Goal: Task Accomplishment & Management: Use online tool/utility

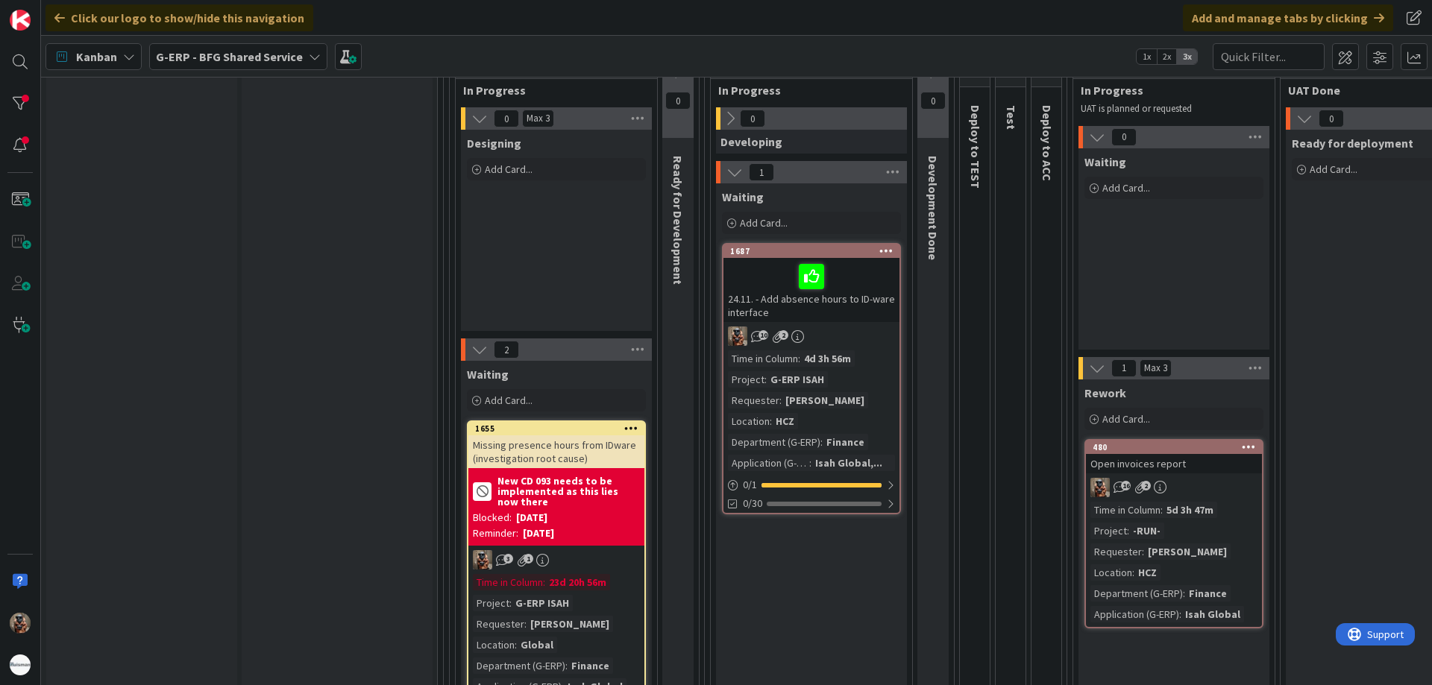
scroll to position [224, 0]
drag, startPoint x: 28, startPoint y: 119, endPoint x: 354, endPoint y: 284, distance: 364.6
click at [279, 51] on b "G-ERP - BFG Shared Service" at bounding box center [229, 56] width 147 height 15
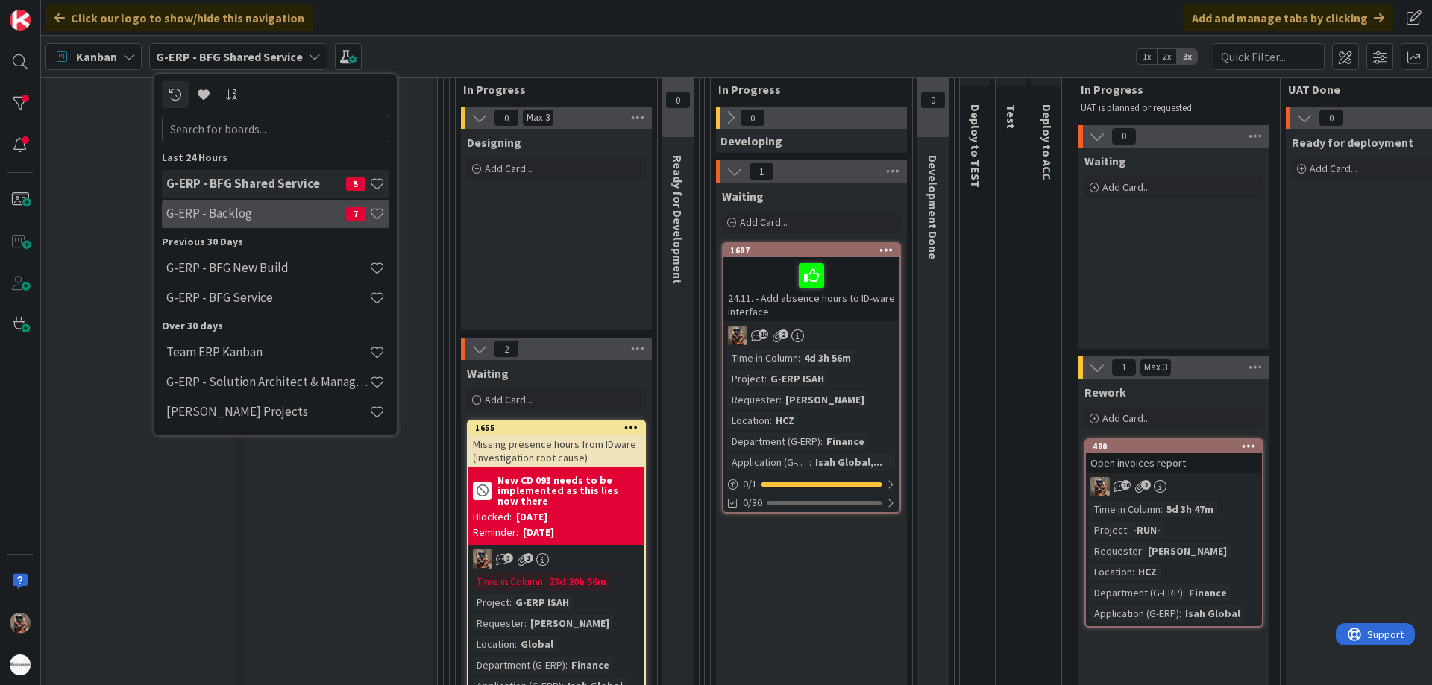
click at [263, 213] on h4 "G-ERP - Backlog" at bounding box center [256, 213] width 180 height 15
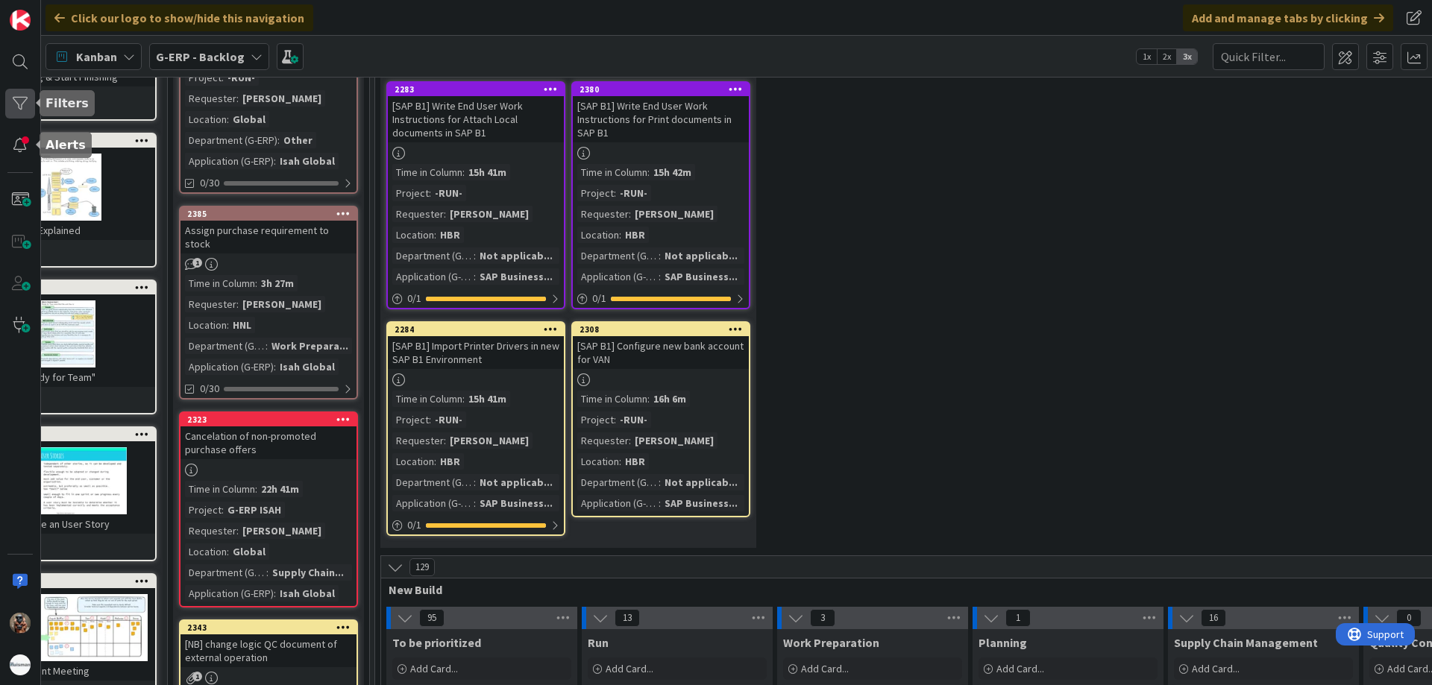
click at [24, 98] on div at bounding box center [20, 104] width 30 height 30
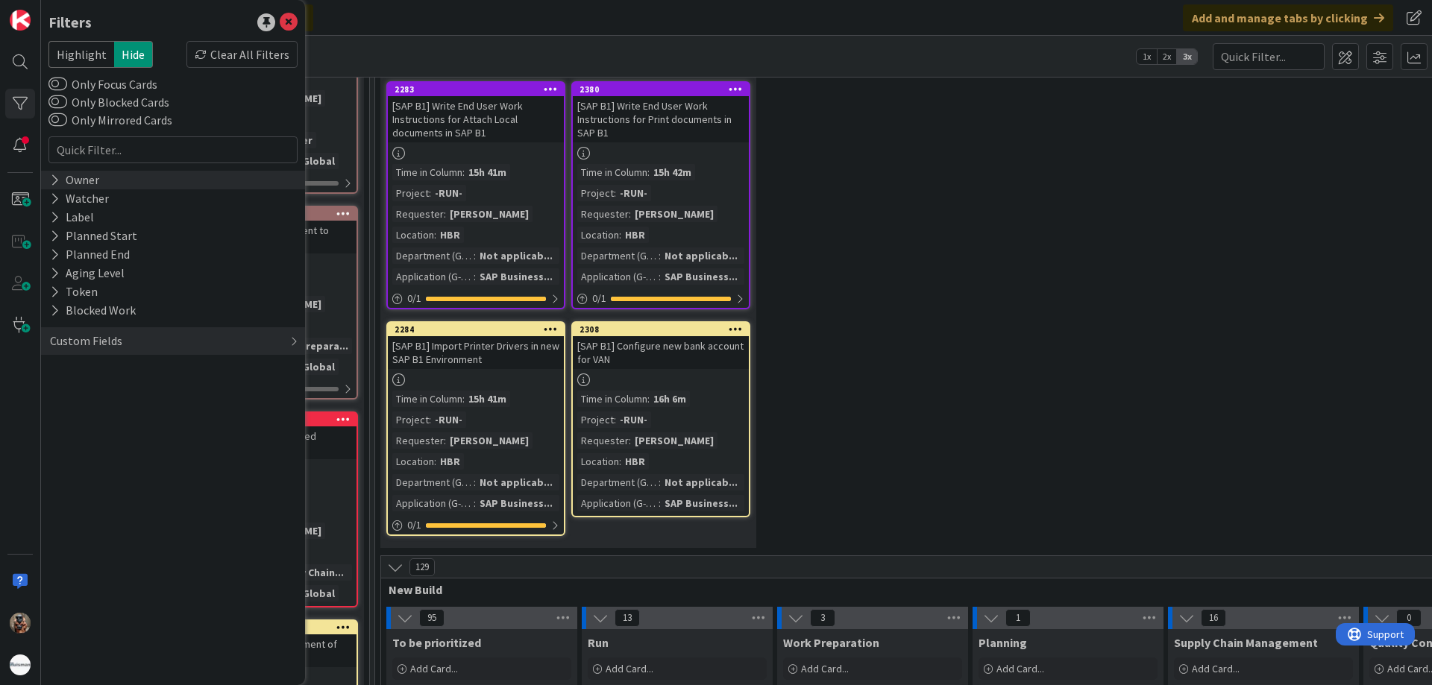
click at [134, 178] on div "Owner" at bounding box center [173, 180] width 264 height 19
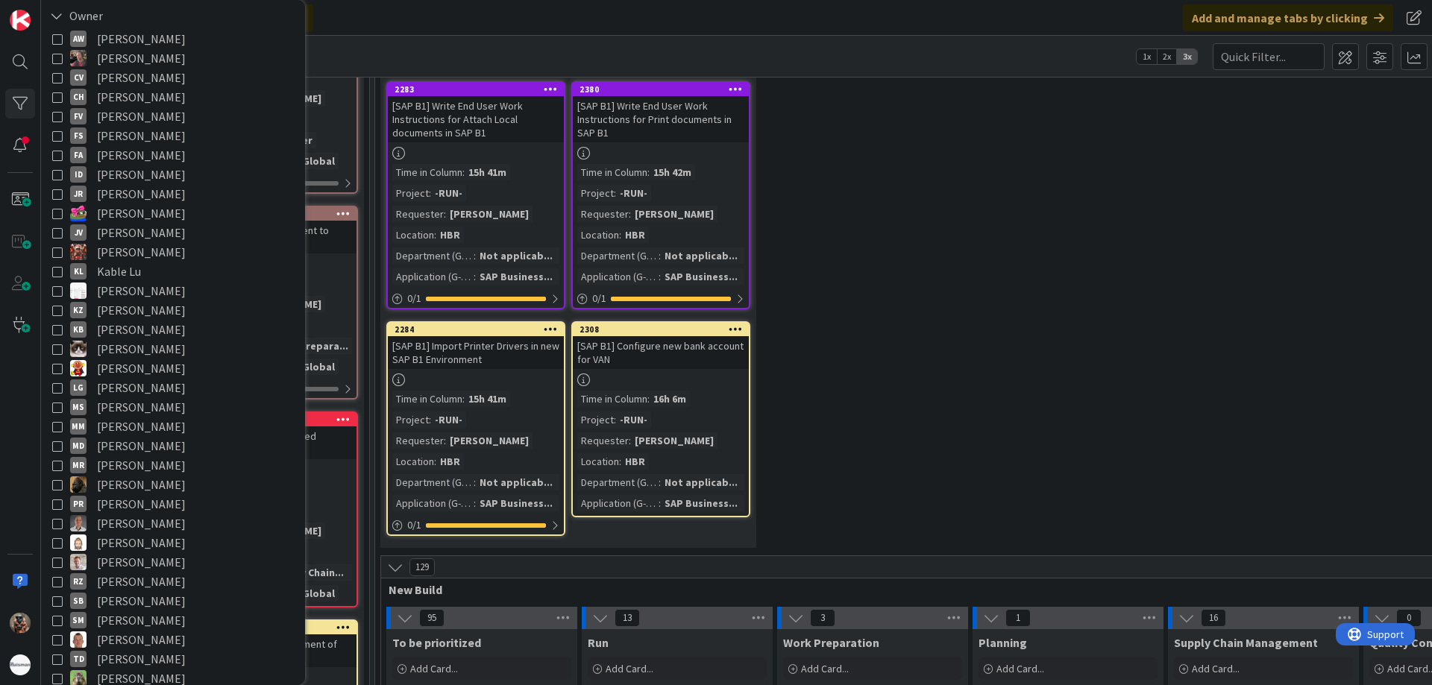
scroll to position [447, 0]
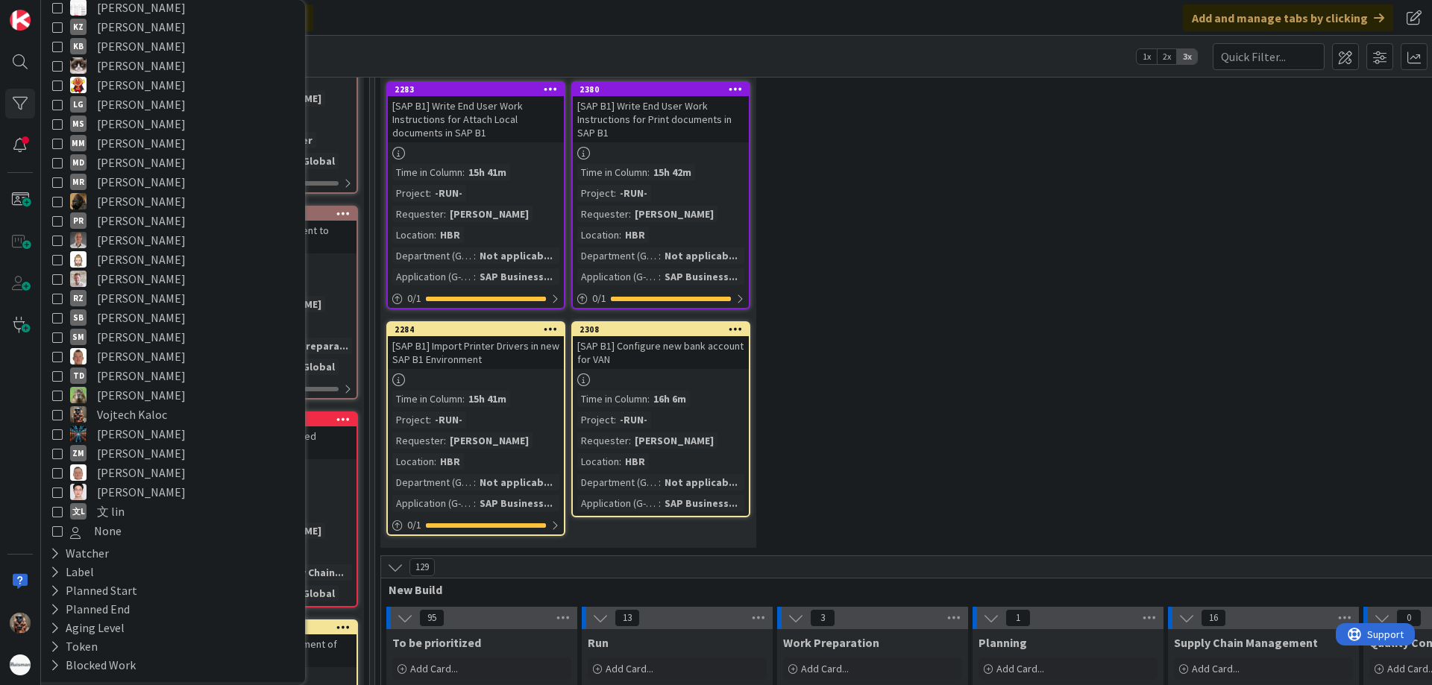
click at [124, 412] on span "Vojtech Kaloc" at bounding box center [132, 414] width 70 height 19
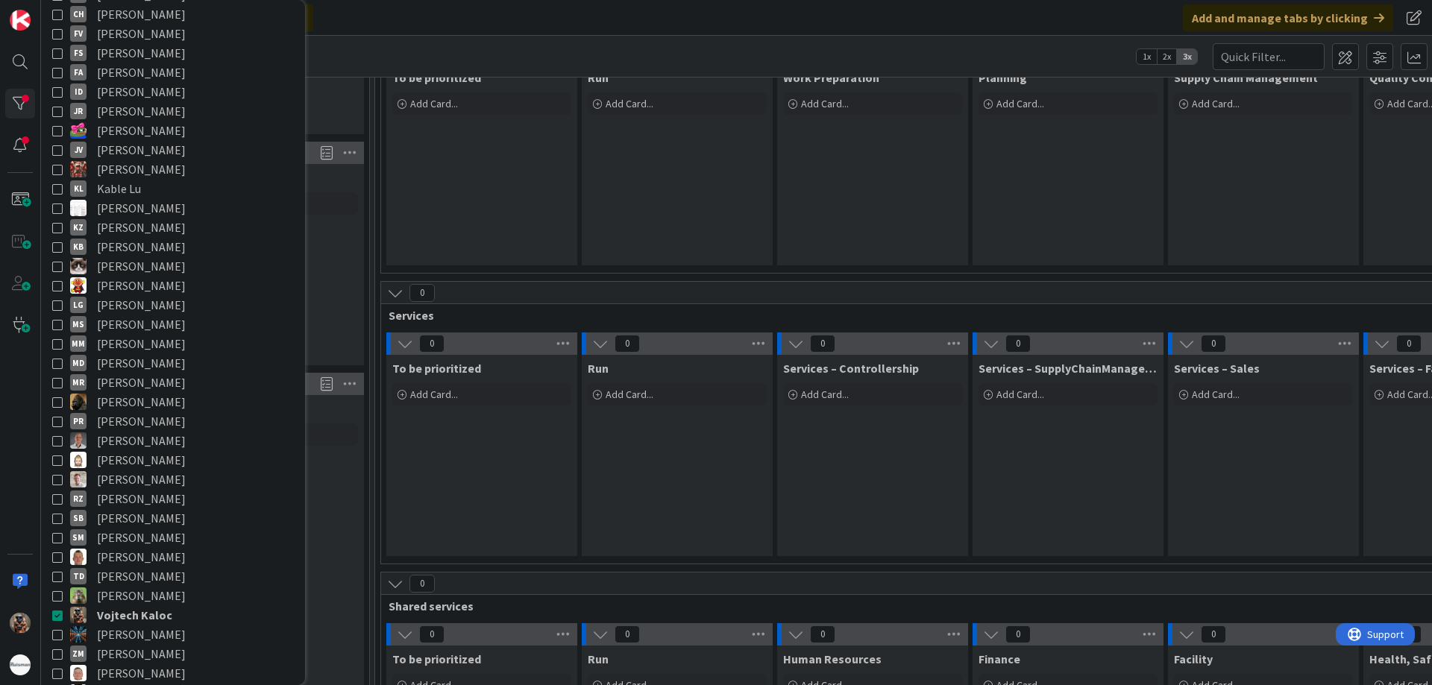
scroll to position [224, 0]
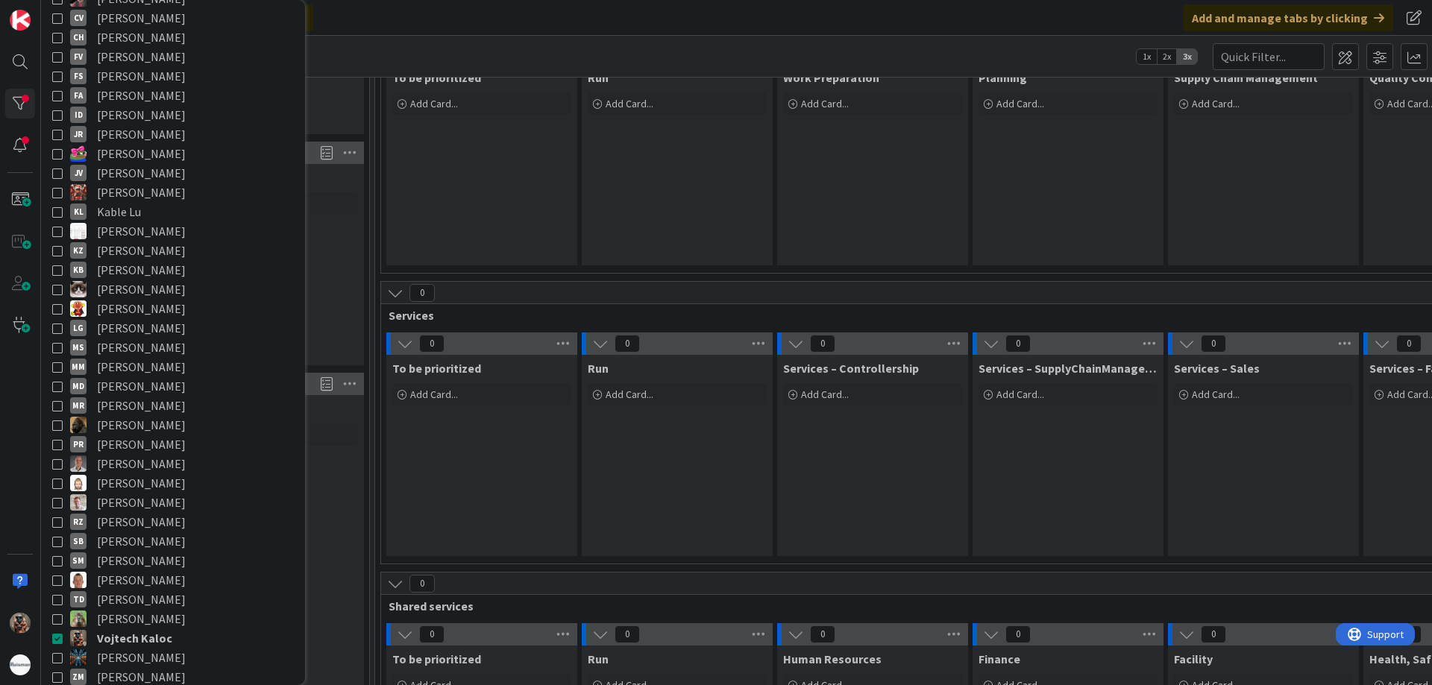
click at [538, 209] on div "To be prioritized Add Card..." at bounding box center [481, 164] width 191 height 201
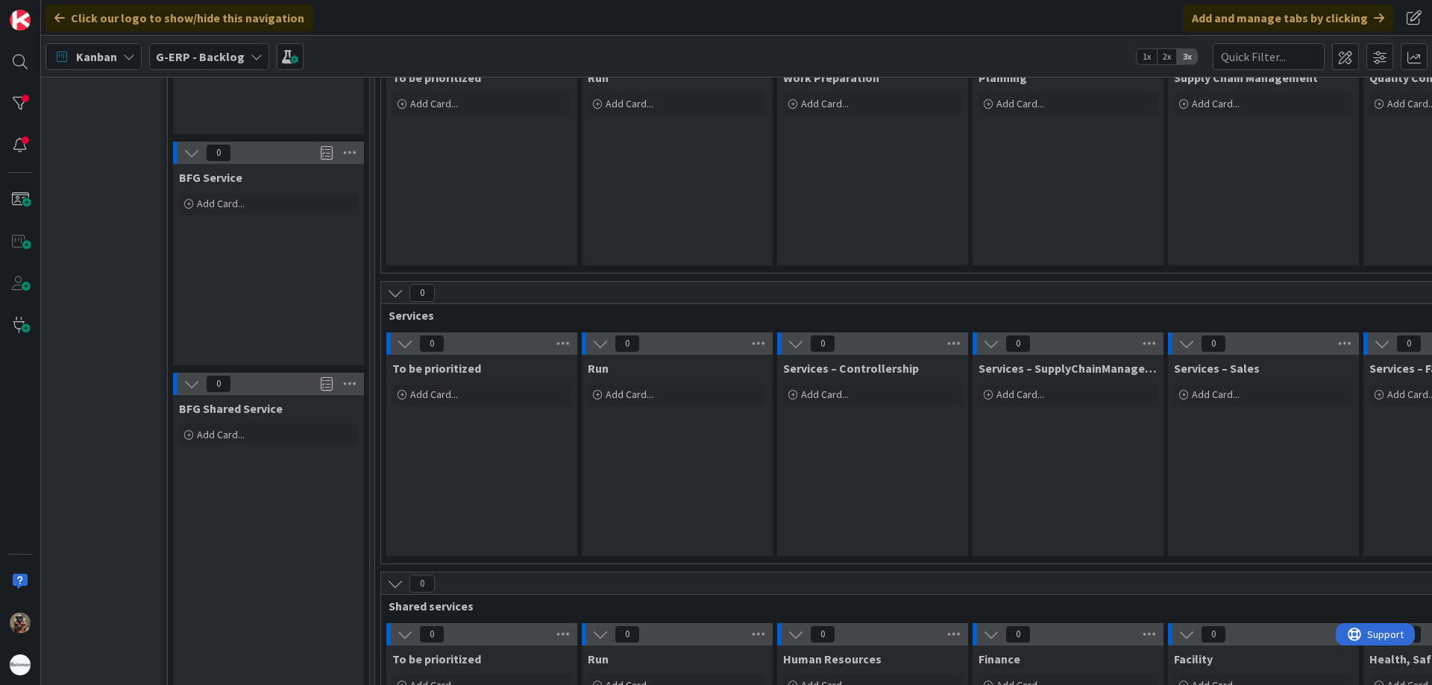
drag, startPoint x: 538, startPoint y: 209, endPoint x: 510, endPoint y: 195, distance: 31.7
click at [510, 195] on div "To be prioritized Add Card..." at bounding box center [481, 164] width 191 height 201
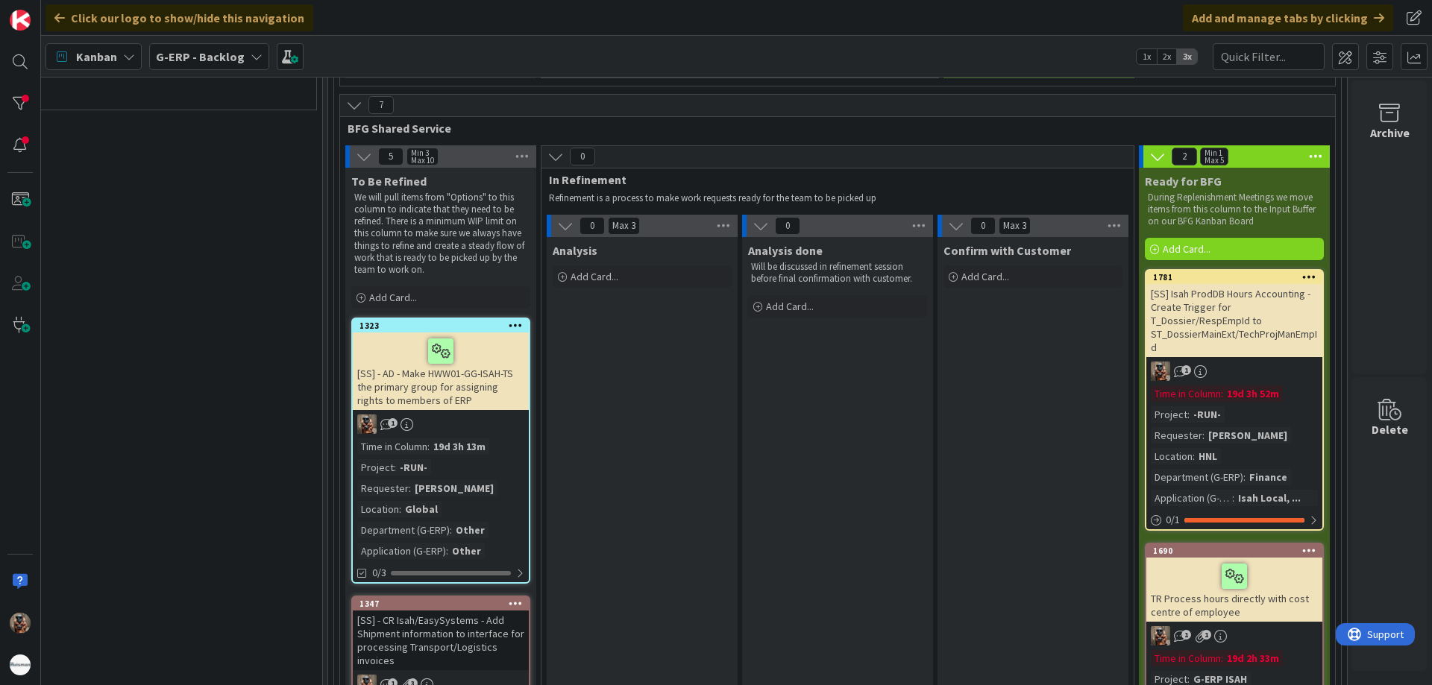
scroll to position [1096, 1720]
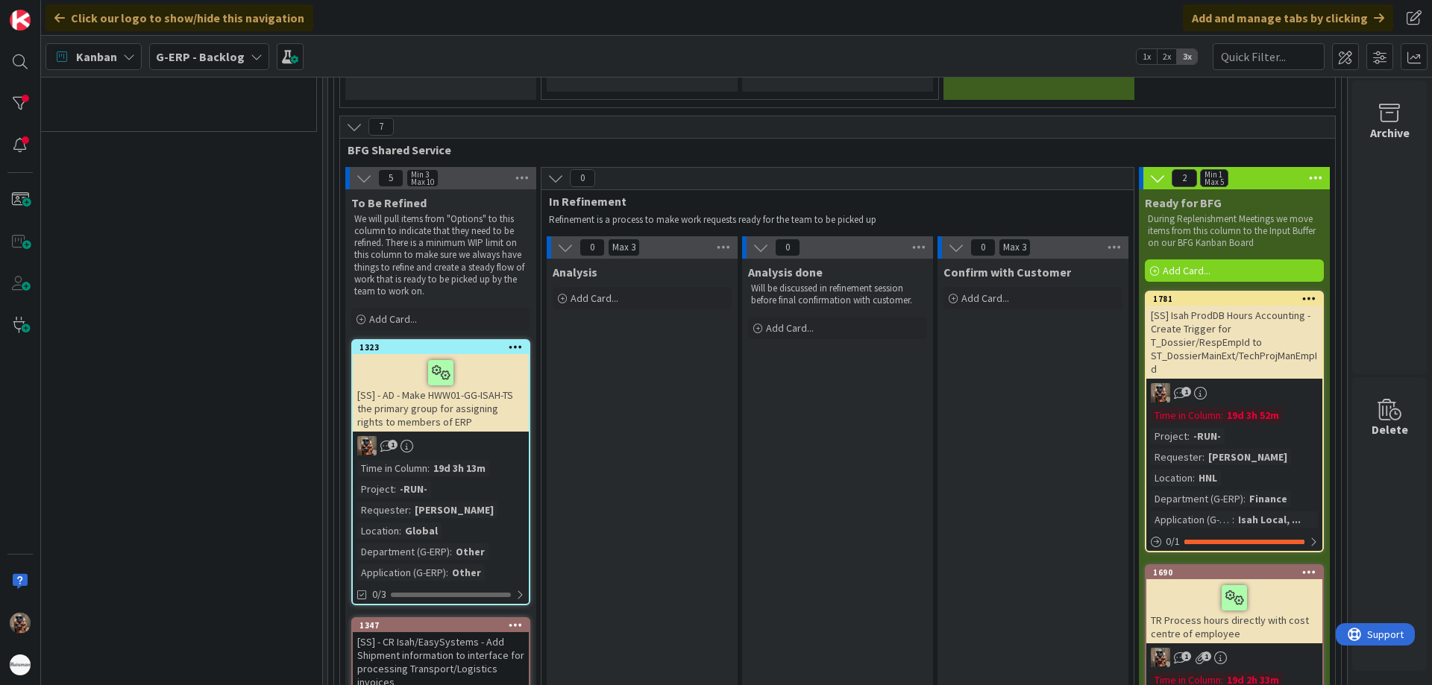
click at [482, 399] on div "[SS] - AD - Make HWW01-GG-ISAH-TS the primary group for assigning rights to mem…" at bounding box center [441, 393] width 176 height 78
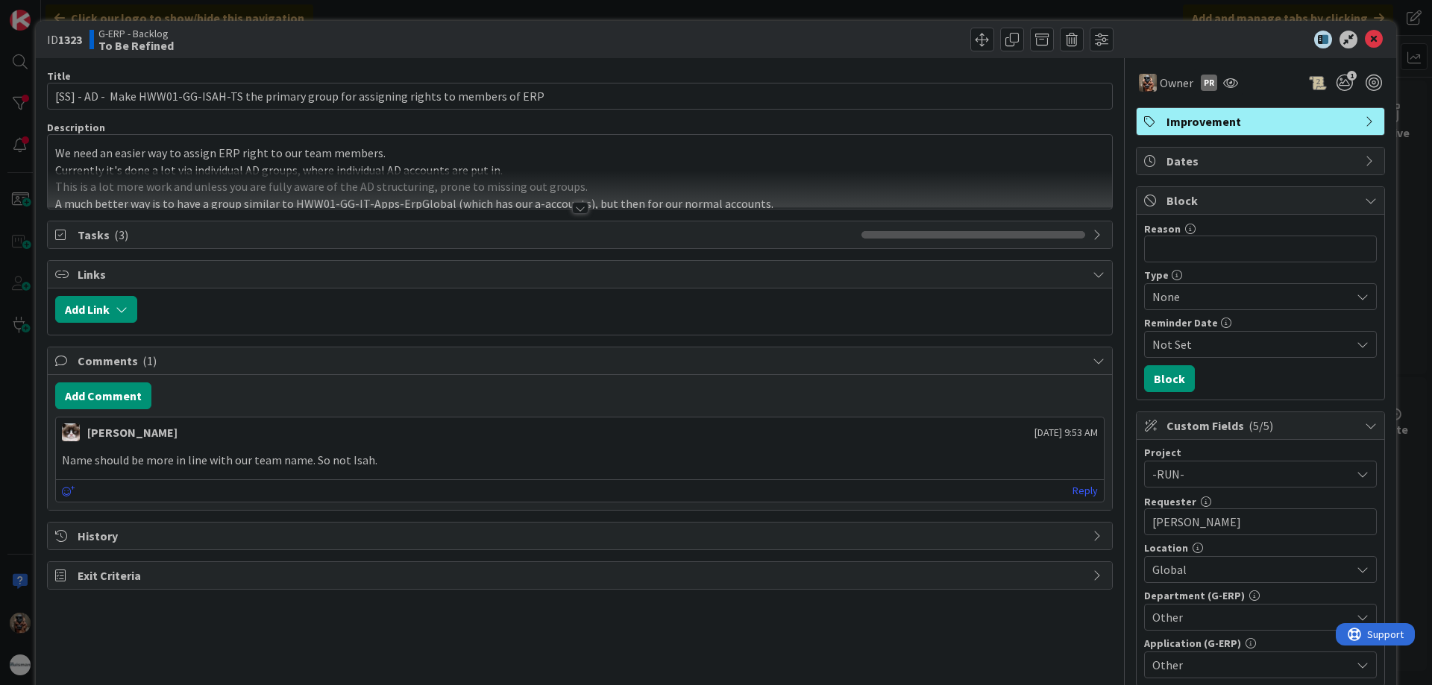
click at [579, 209] on div at bounding box center [580, 208] width 16 height 12
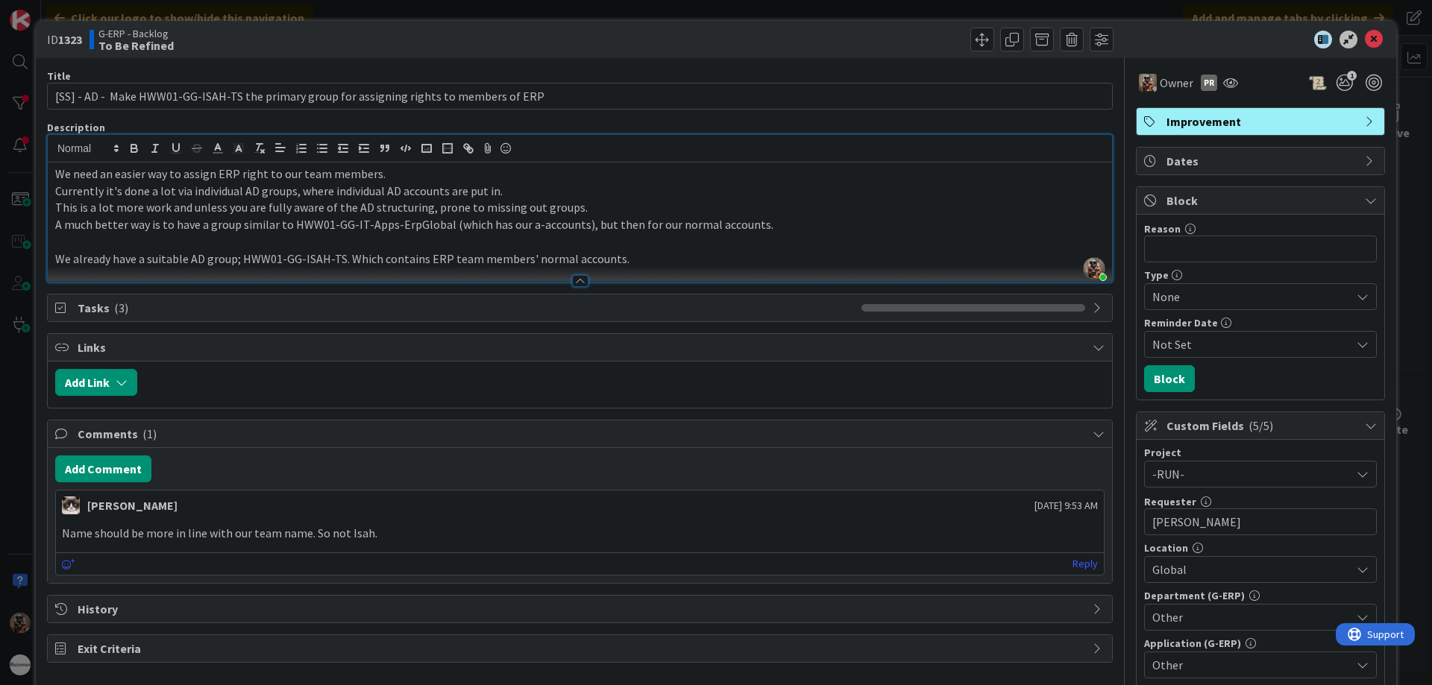
drag, startPoint x: 22, startPoint y: 372, endPoint x: 533, endPoint y: 439, distance: 515.2
click at [534, 441] on span "Comments ( 1 )" at bounding box center [582, 434] width 1008 height 18
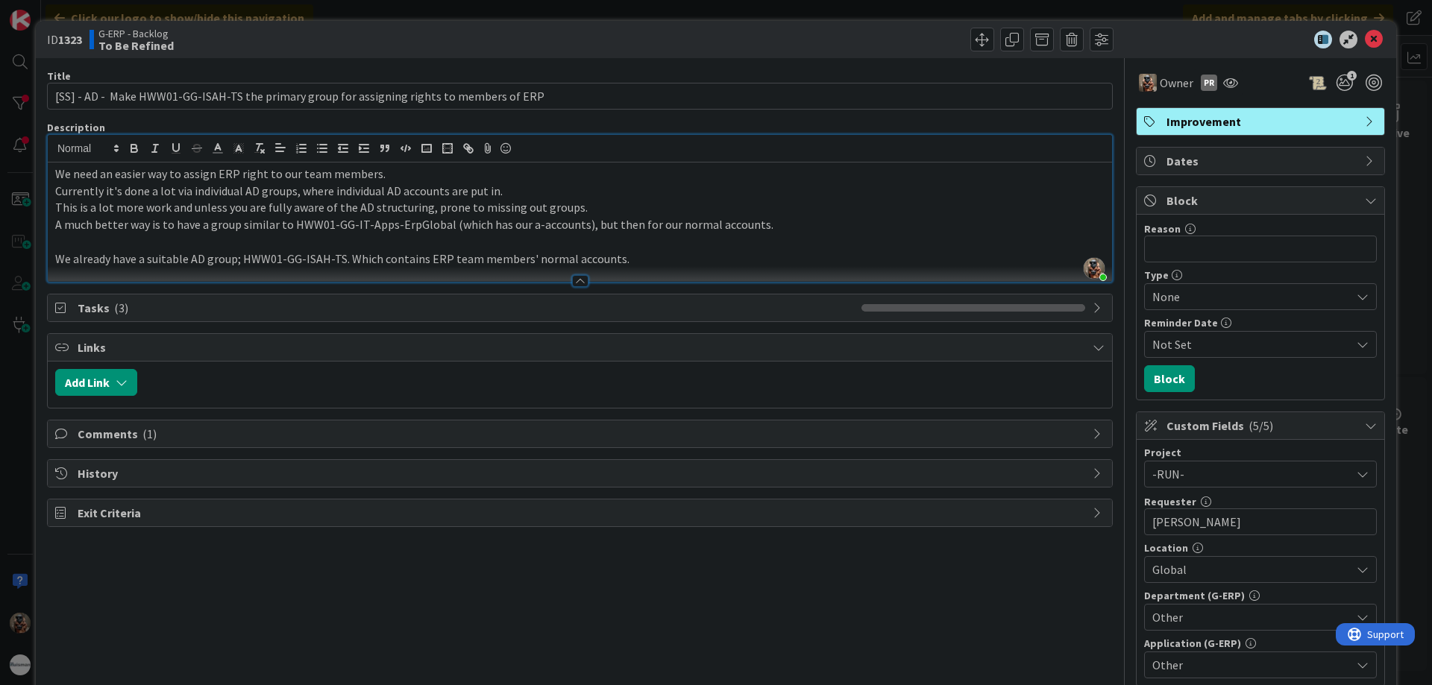
click at [517, 433] on span "Comments ( 1 )" at bounding box center [582, 434] width 1008 height 18
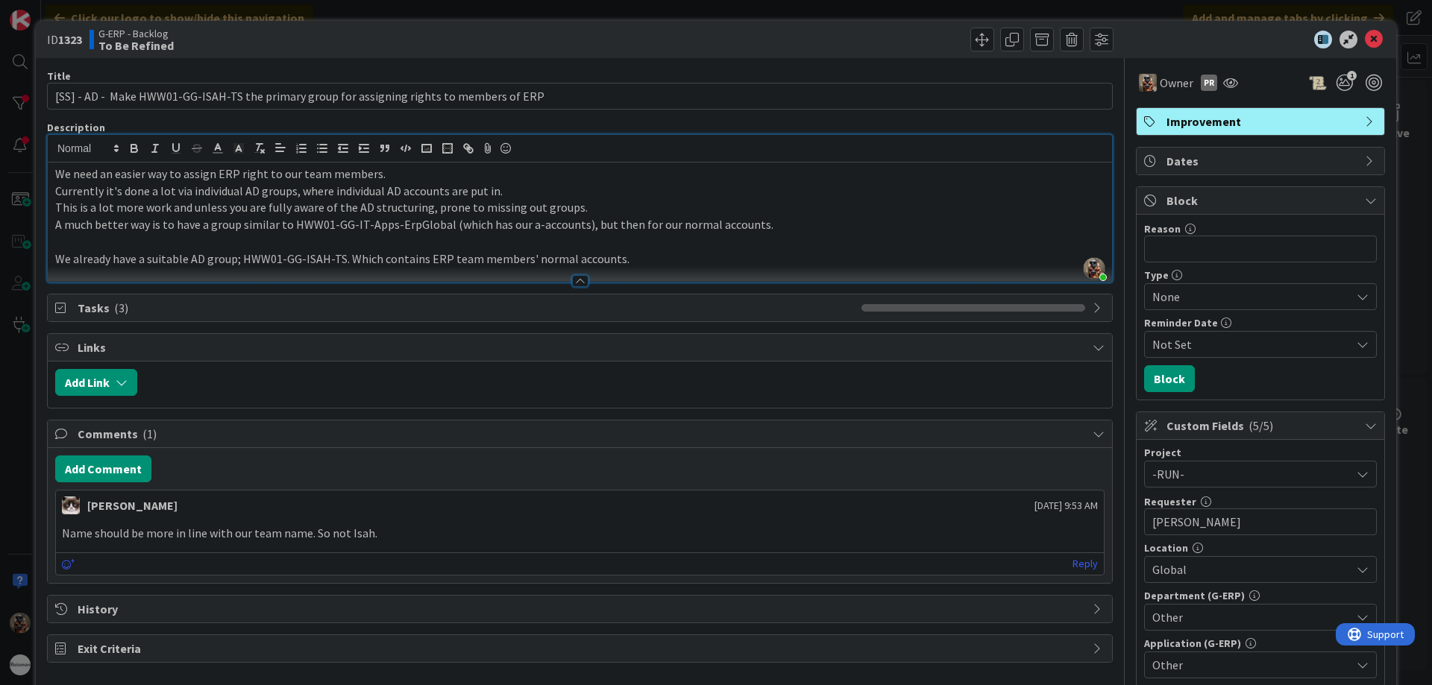
click at [7, 360] on div "ID 1323 G-ERP - Backlog To Be Refined Title 91 / 128 [SS] - AD - Make HWW01-GG-…" at bounding box center [716, 342] width 1432 height 685
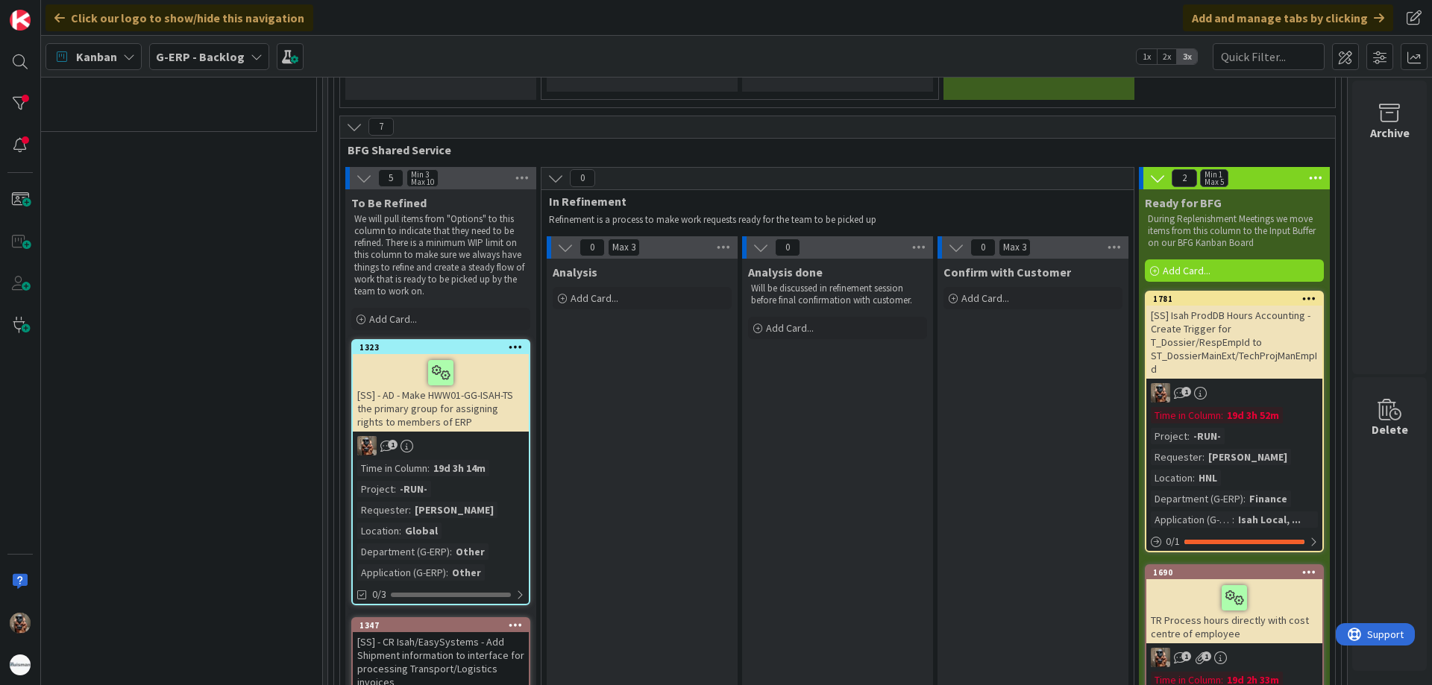
drag, startPoint x: 207, startPoint y: 374, endPoint x: 148, endPoint y: 367, distance: 60.0
drag, startPoint x: 157, startPoint y: 356, endPoint x: 166, endPoint y: 324, distance: 33.1
drag, startPoint x: 166, startPoint y: 324, endPoint x: 189, endPoint y: 248, distance: 79.5
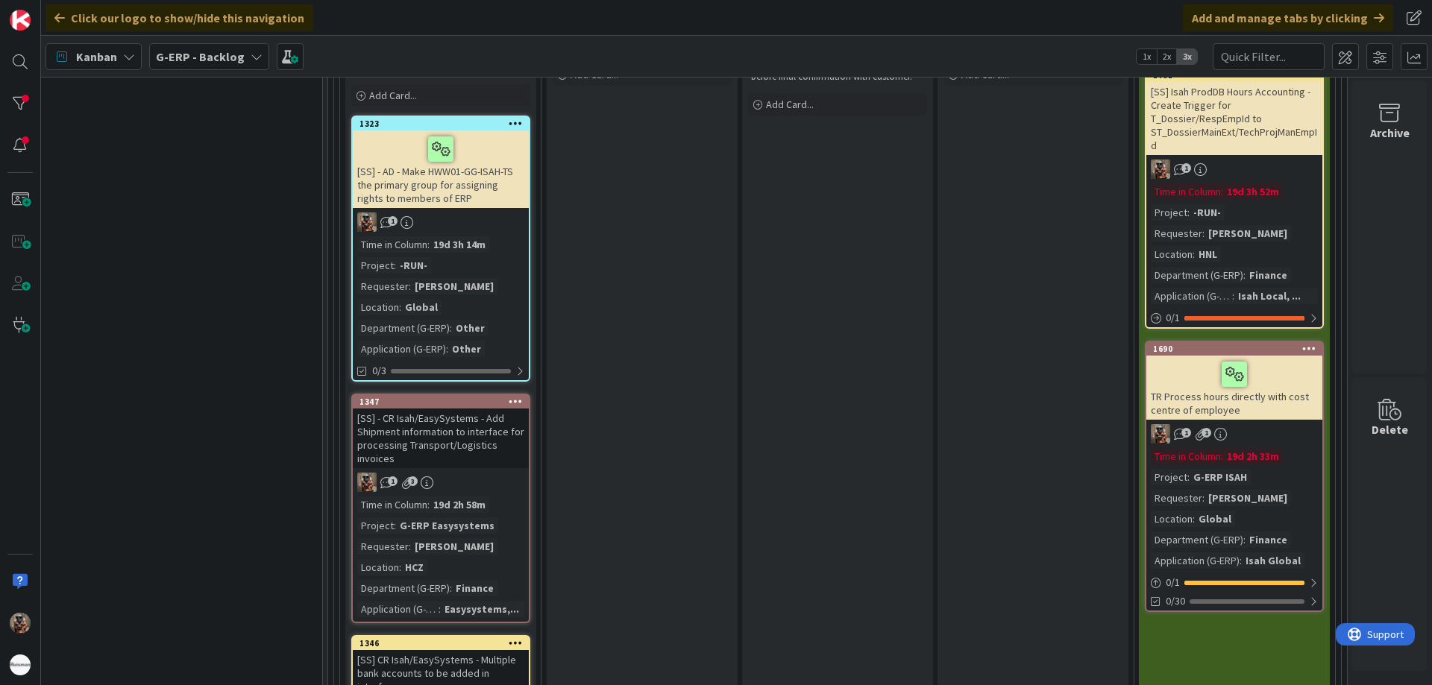
click at [489, 428] on div "[SS] - CR Isah/EasySystems - Add Shipment information to interface for processi…" at bounding box center [441, 439] width 176 height 60
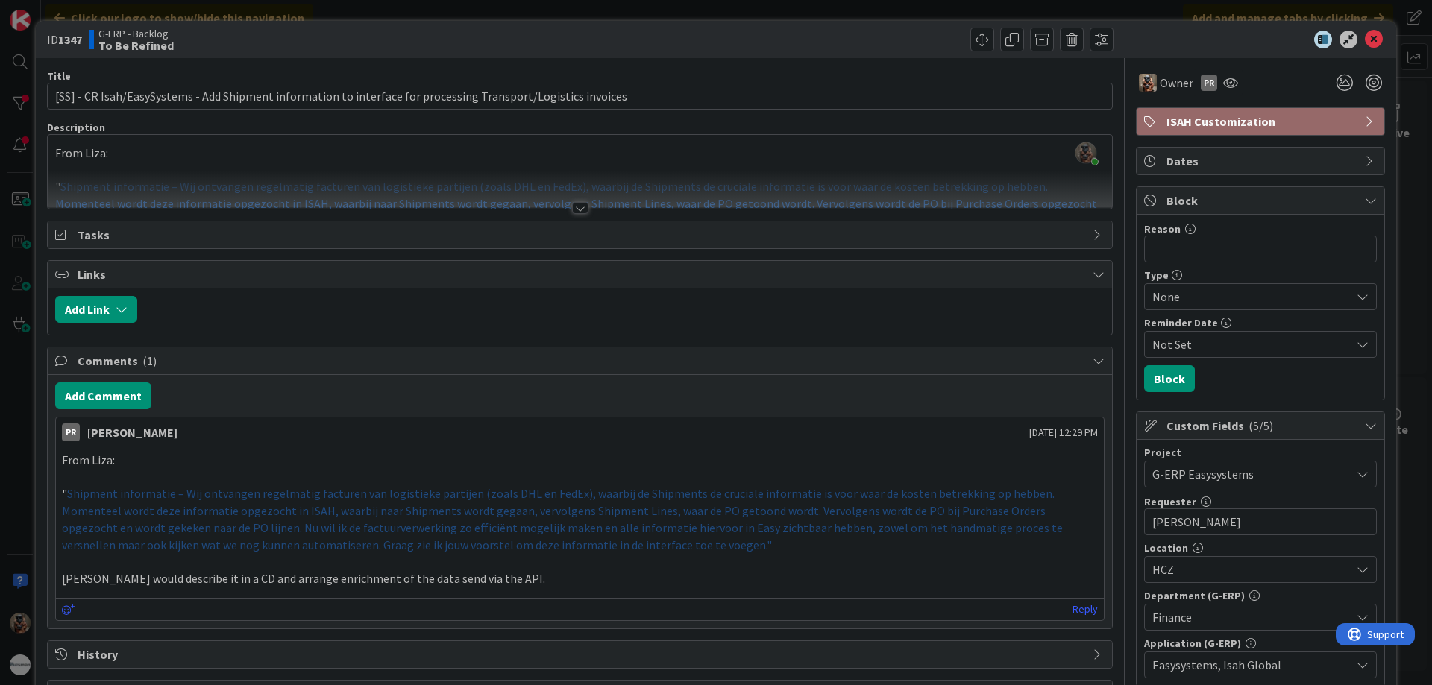
click at [560, 201] on div at bounding box center [580, 201] width 1066 height 16
click at [572, 209] on div at bounding box center [580, 208] width 16 height 12
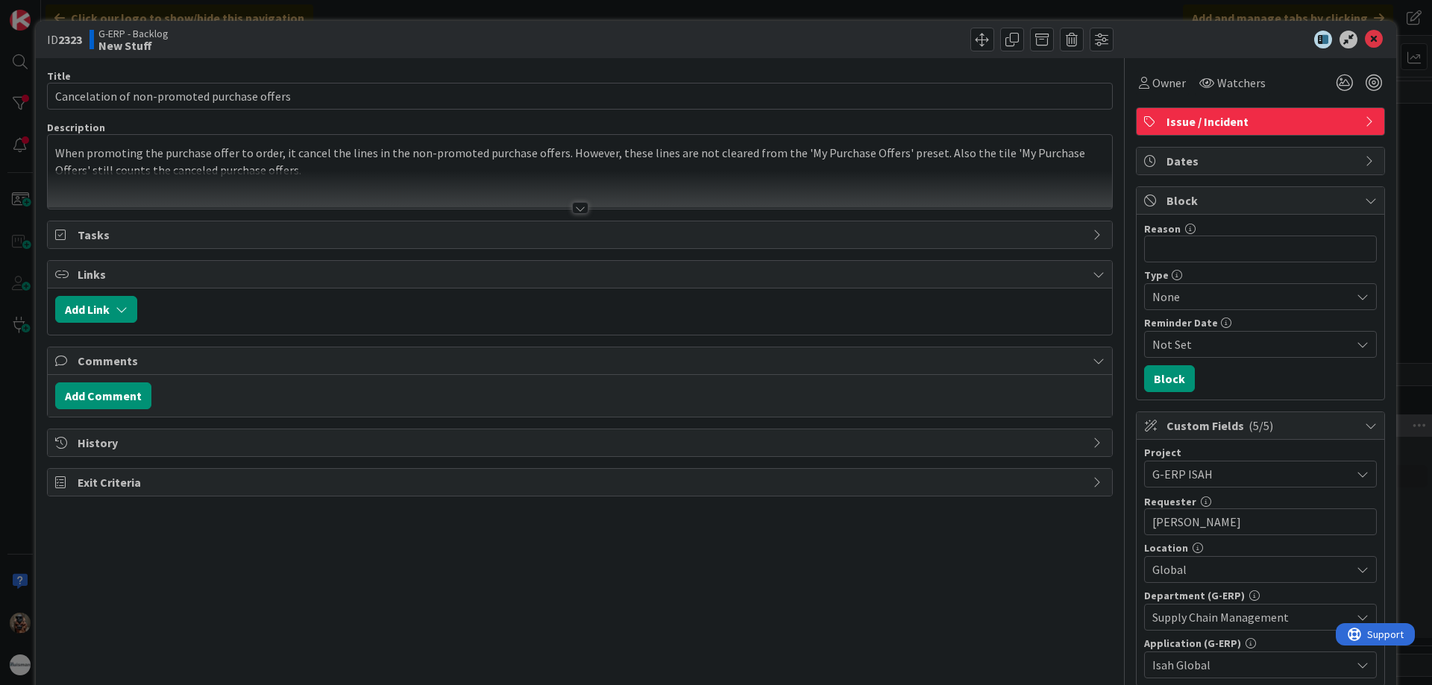
click at [556, 205] on div at bounding box center [580, 190] width 1064 height 38
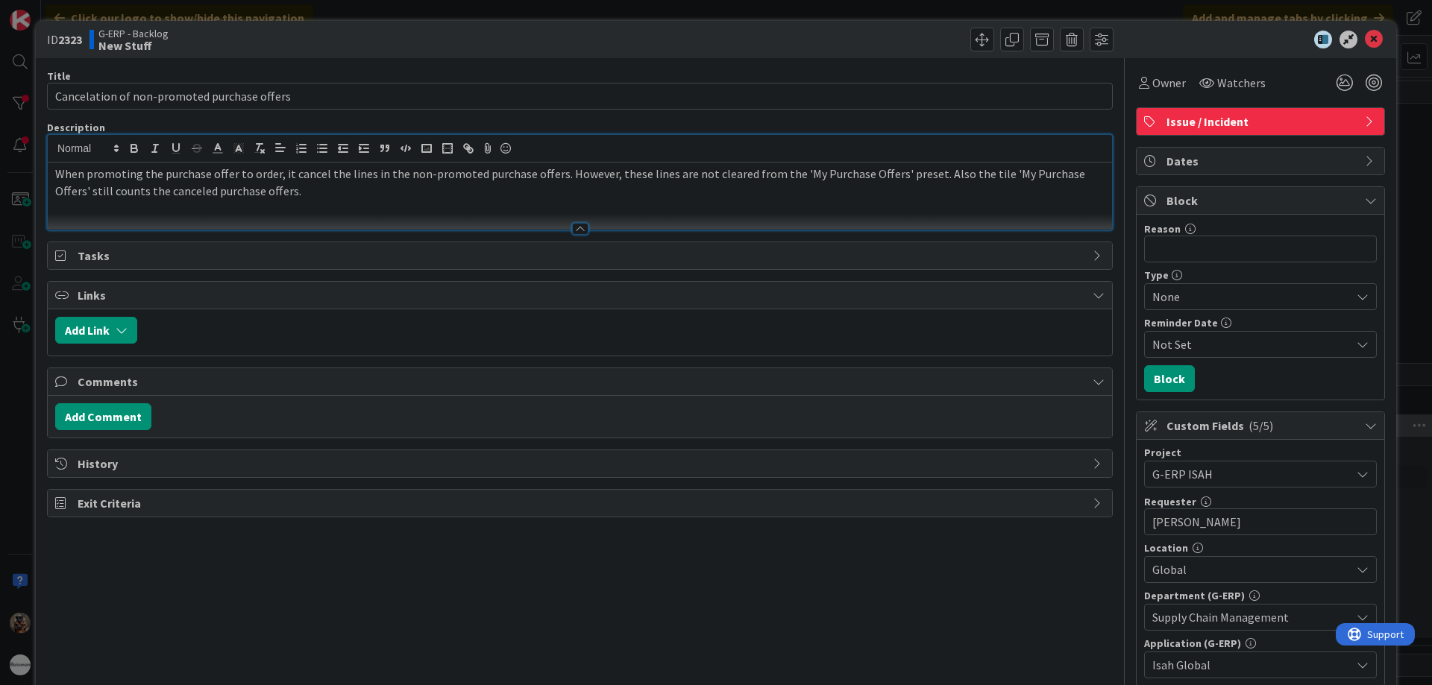
click at [78, 31] on span "ID 2323" at bounding box center [64, 40] width 35 height 18
click at [78, 41] on b "2323" at bounding box center [70, 39] width 24 height 15
copy b "2323"
drag, startPoint x: 1090, startPoint y: 301, endPoint x: 1125, endPoint y: 330, distance: 45.6
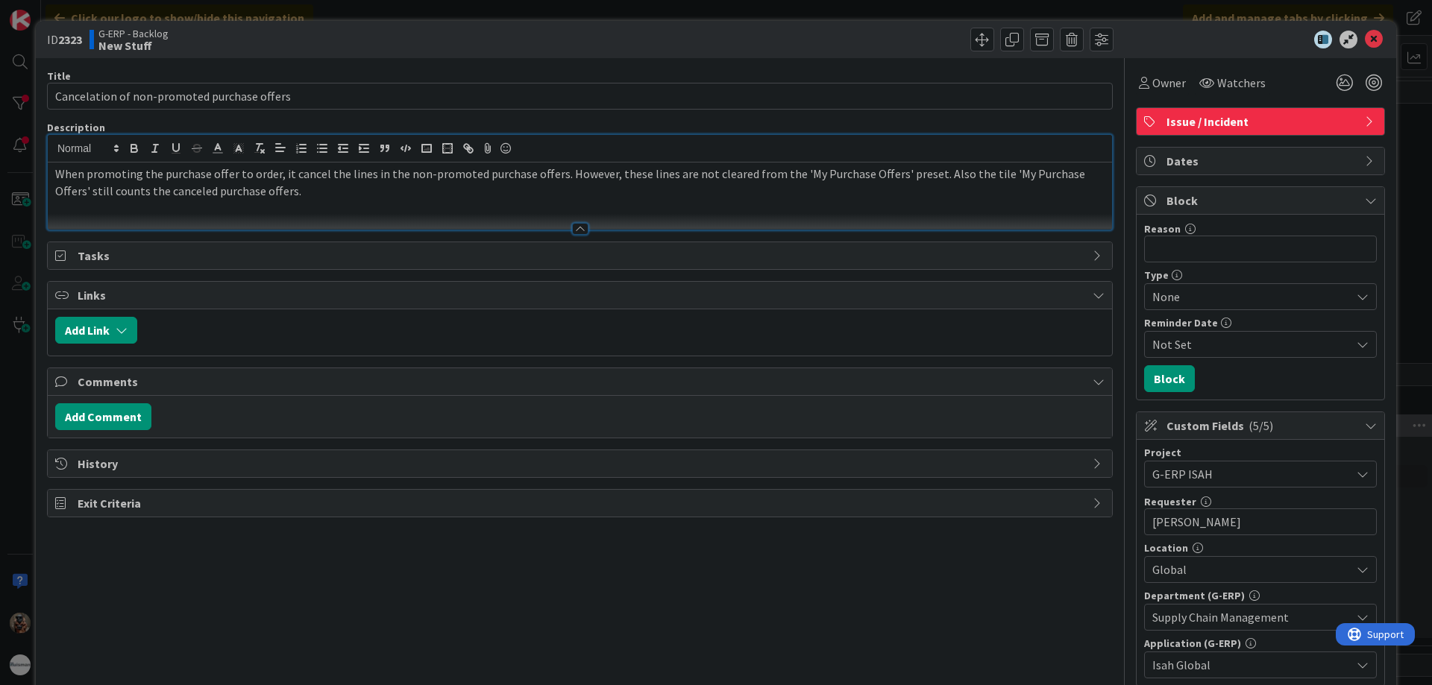
drag, startPoint x: 1125, startPoint y: 330, endPoint x: 964, endPoint y: 455, distance: 203.5
click at [964, 455] on span "History" at bounding box center [582, 464] width 1008 height 18
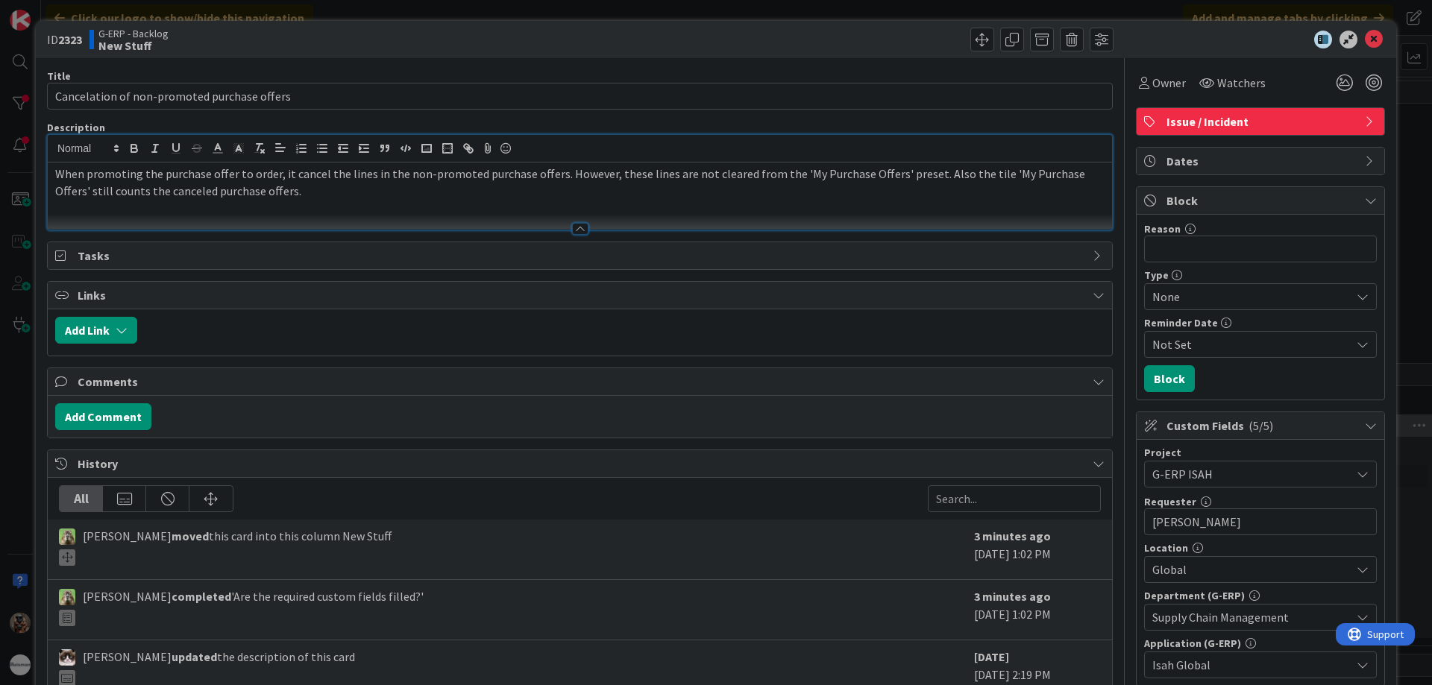
click at [964, 455] on span "History" at bounding box center [582, 464] width 1008 height 18
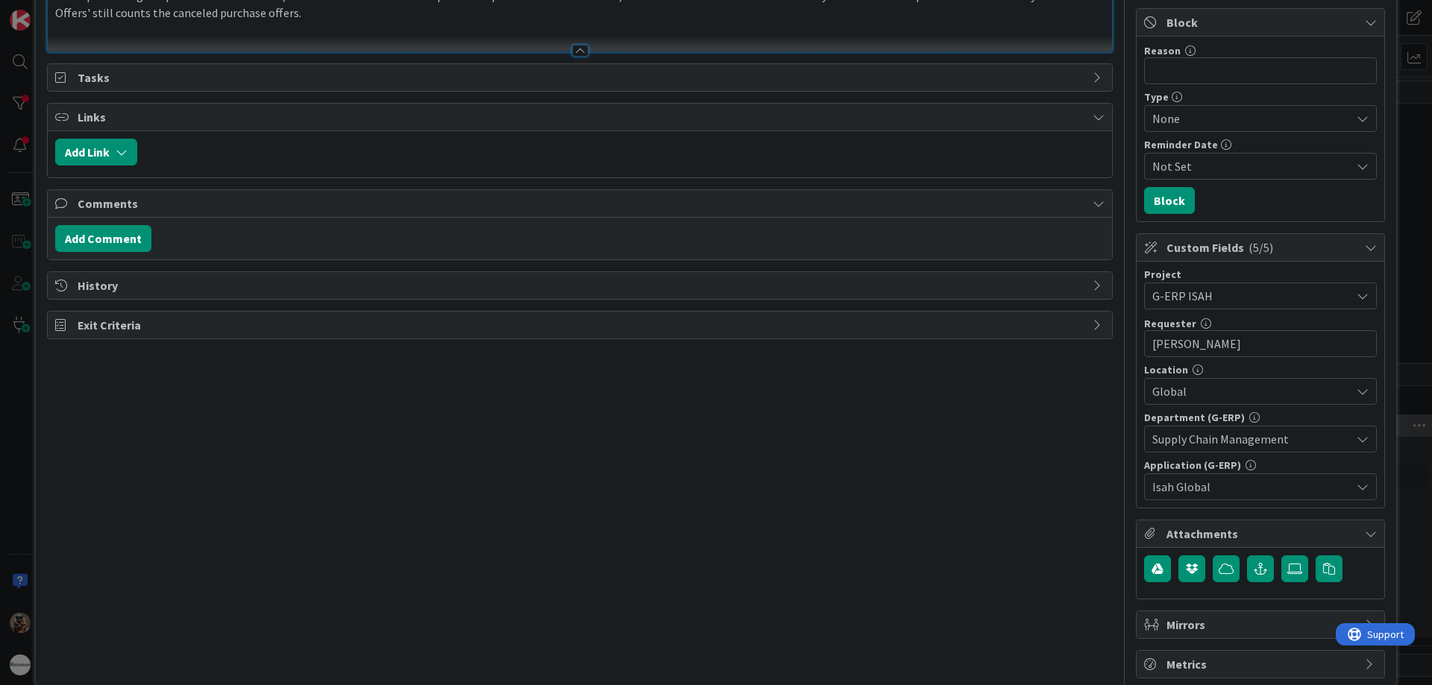
scroll to position [204, 0]
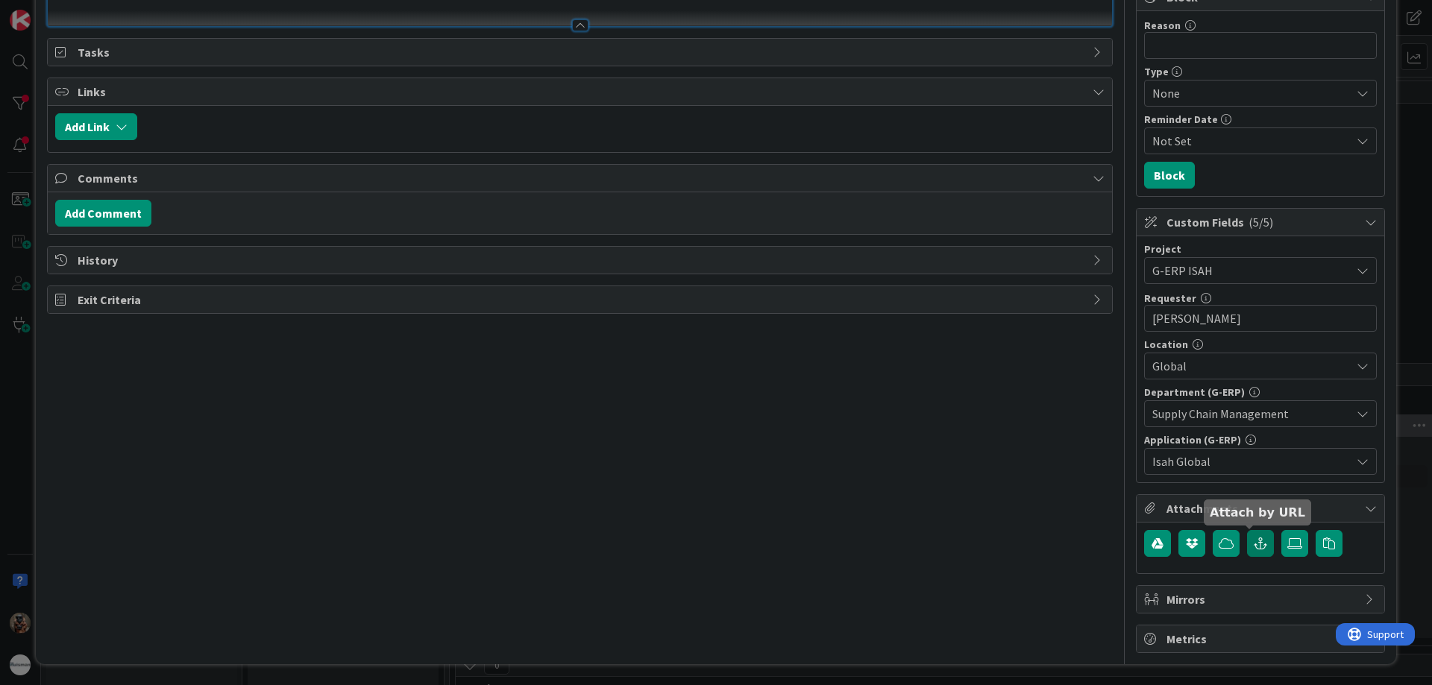
click at [1260, 544] on button "button" at bounding box center [1260, 543] width 27 height 27
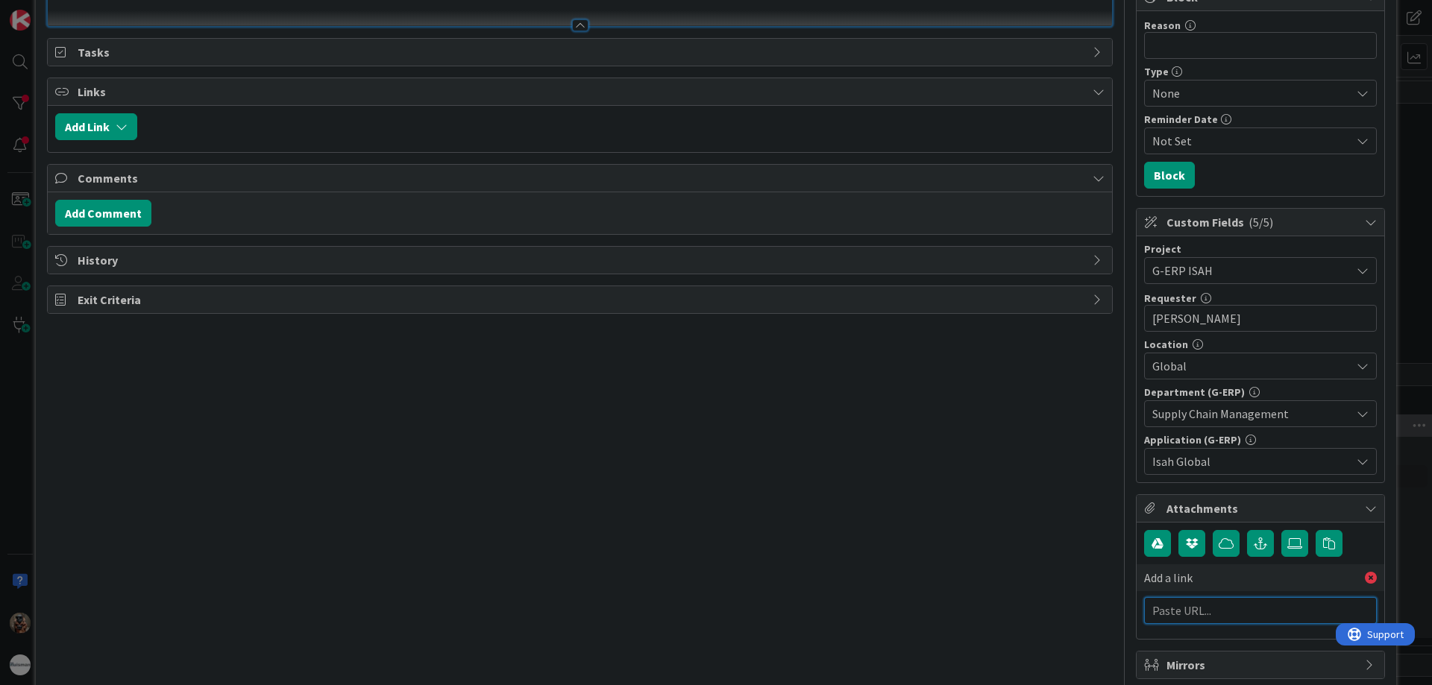
click at [1159, 618] on input "text" at bounding box center [1260, 610] width 233 height 27
type input "BMC"
paste input "[URL][PERSON_NAME][DOMAIN_NAME]"
type input "[URL][PERSON_NAME][DOMAIN_NAME]"
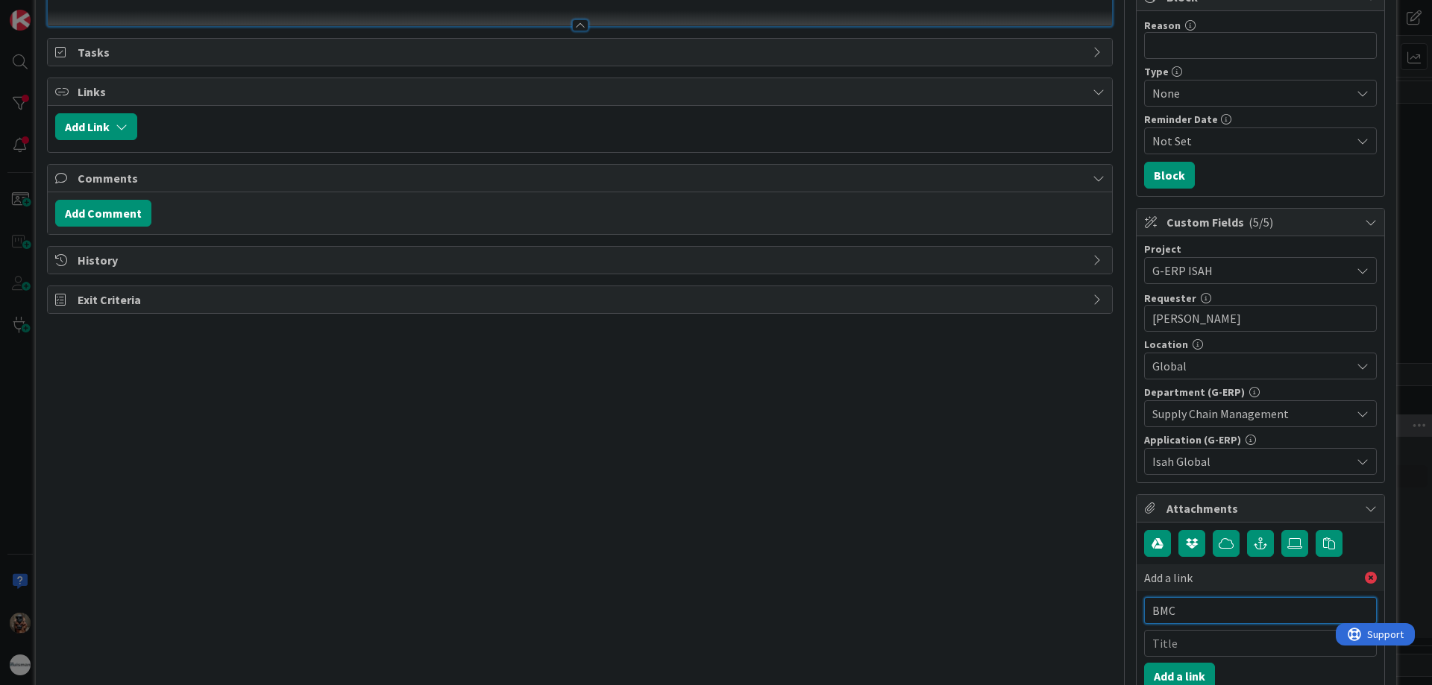
click at [1224, 622] on input "BMC" at bounding box center [1260, 610] width 233 height 27
paste input "[URL][PERSON_NAME][DOMAIN_NAME]"
type input "[URL][PERSON_NAME][DOMAIN_NAME]"
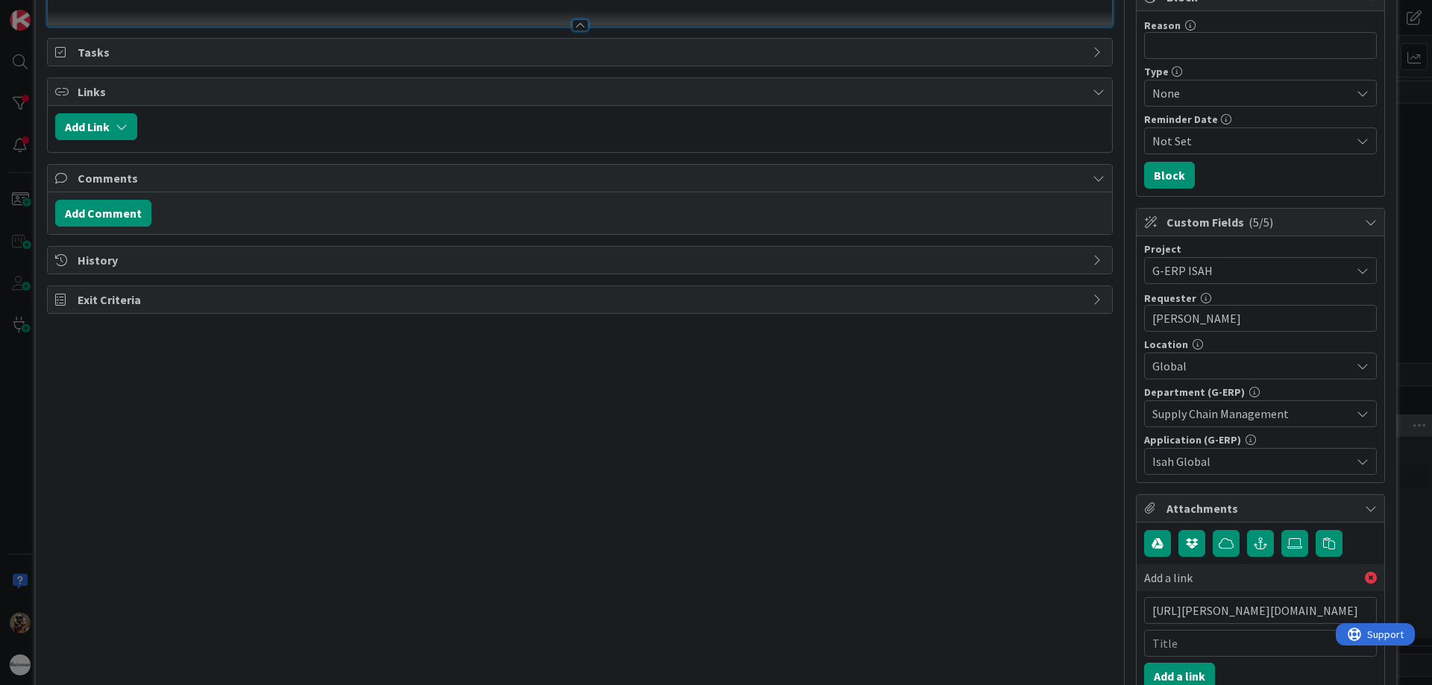
scroll to position [0, 0]
click at [1215, 628] on div "Add a link [URL][PERSON_NAME][DOMAIN_NAME] Add a link" at bounding box center [1260, 627] width 233 height 125
click at [1213, 646] on input "text" at bounding box center [1260, 643] width 233 height 27
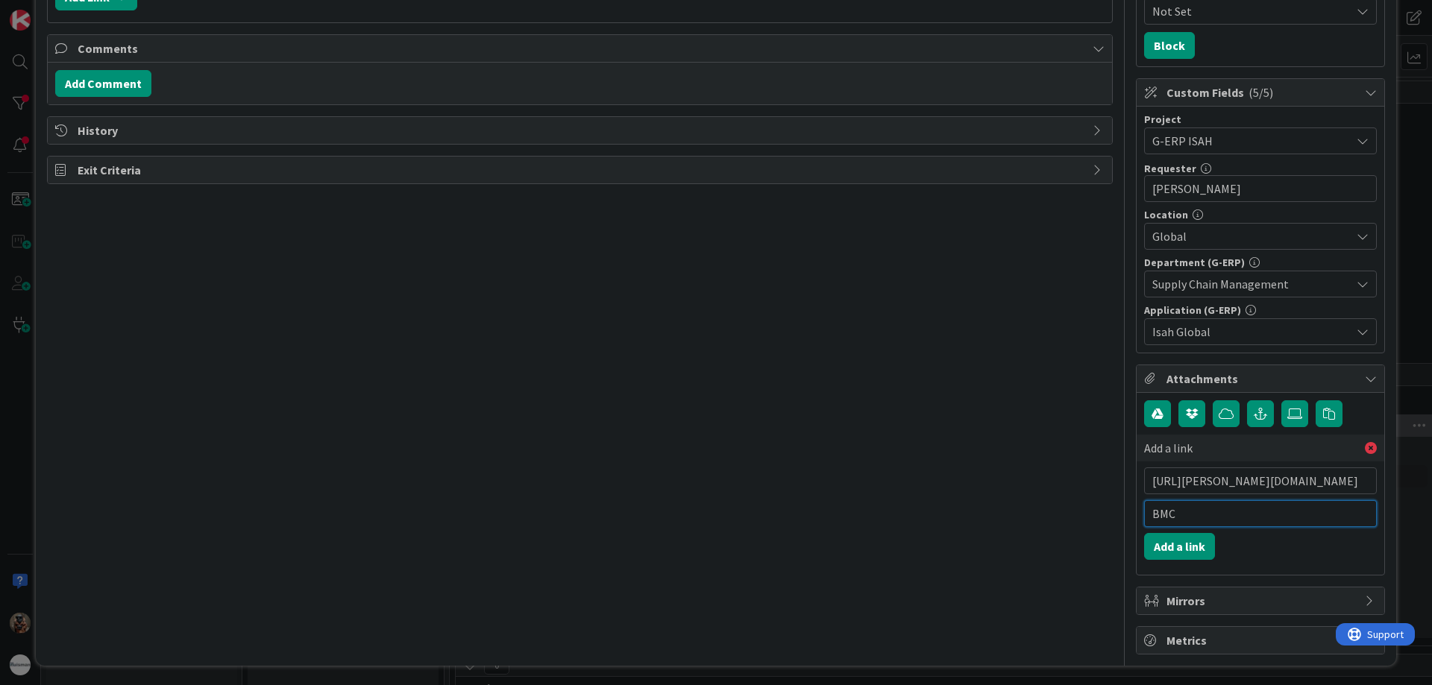
scroll to position [335, 0]
type input "BMC"
click at [1193, 541] on button "Add a link" at bounding box center [1179, 545] width 71 height 27
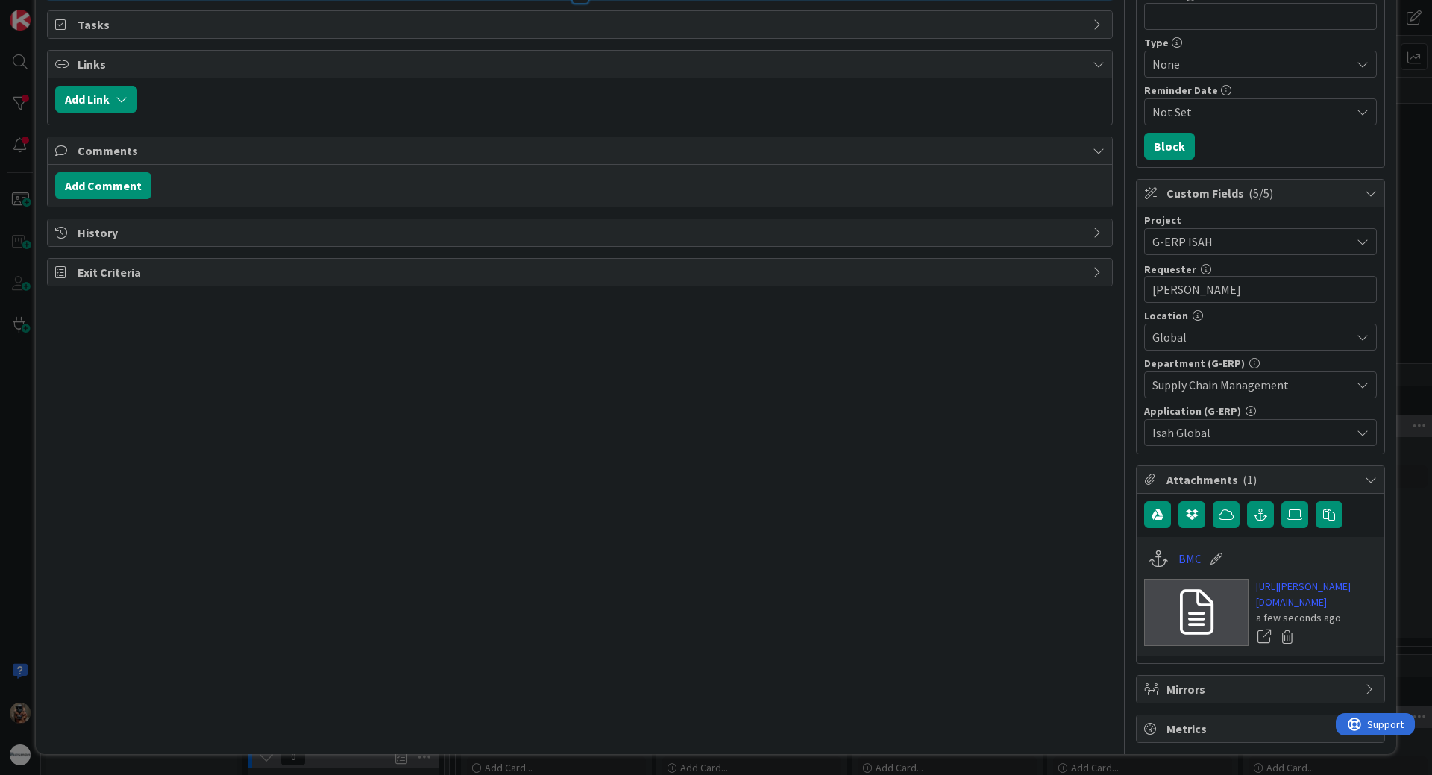
scroll to position [280, 0]
